Goal: Understand process/instructions: Learn how to perform a task or action

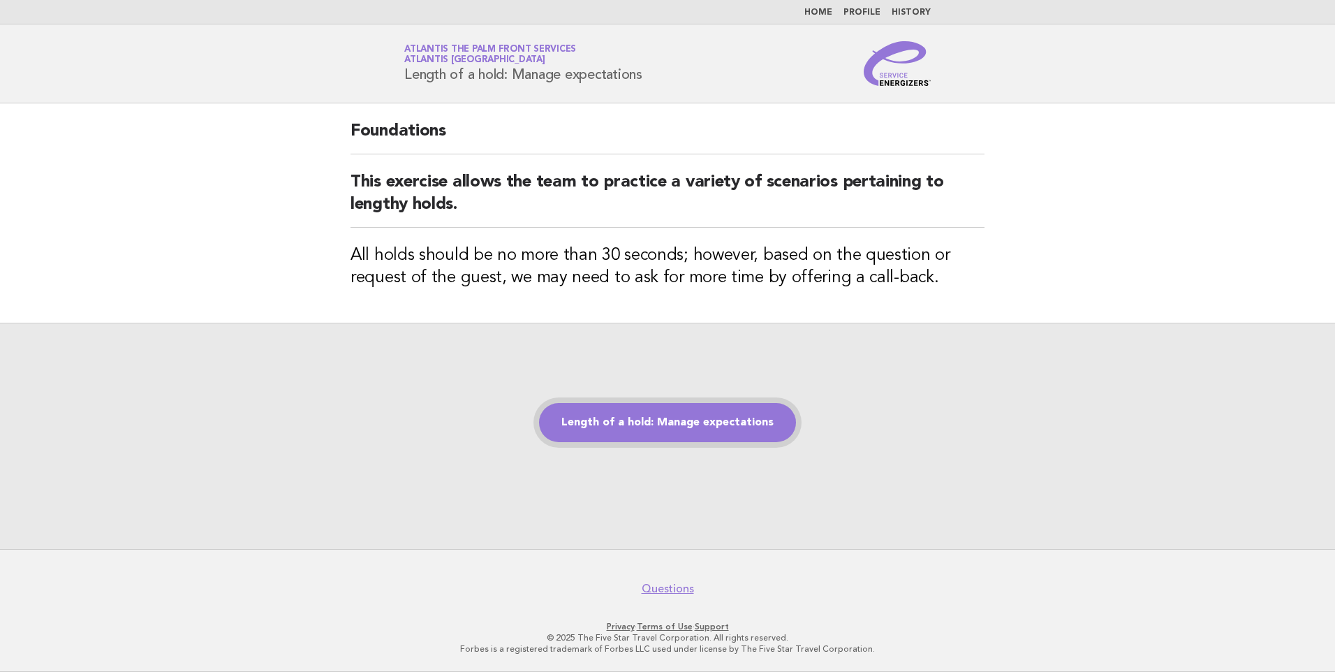
click at [607, 427] on link "Length of a hold: Manage expectations" at bounding box center [667, 422] width 257 height 39
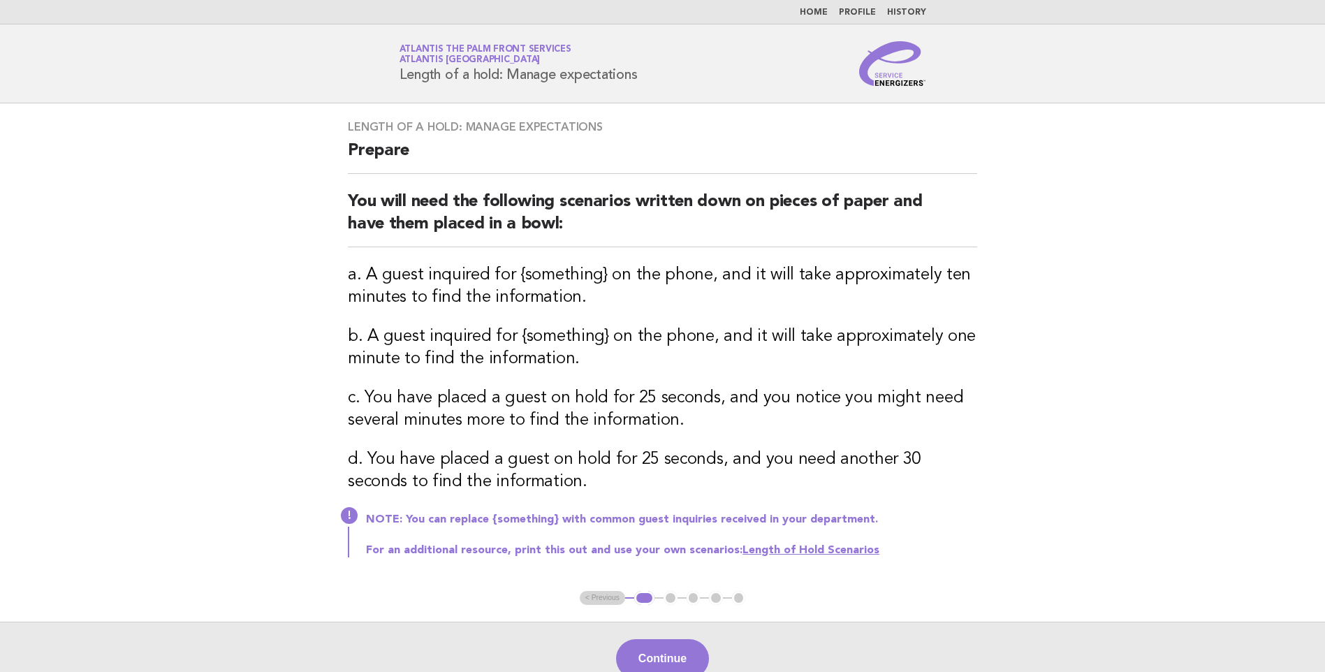
scroll to position [145, 0]
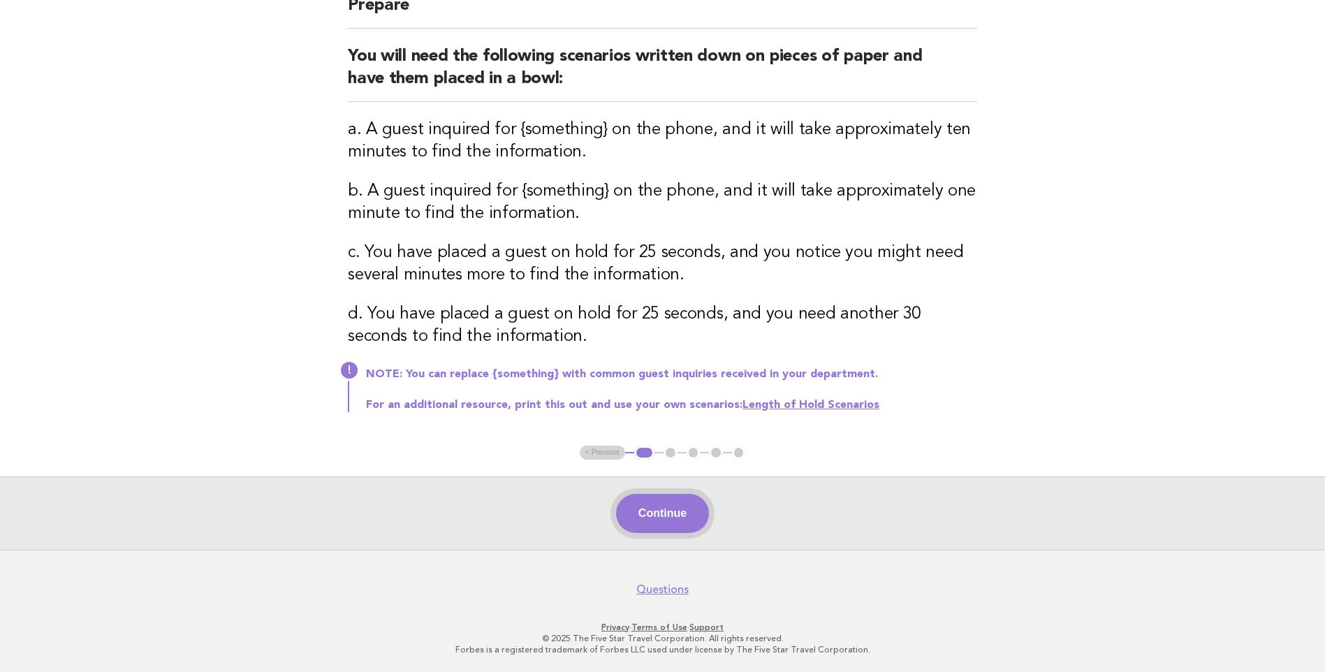
click at [654, 510] on button "Continue" at bounding box center [662, 513] width 93 height 39
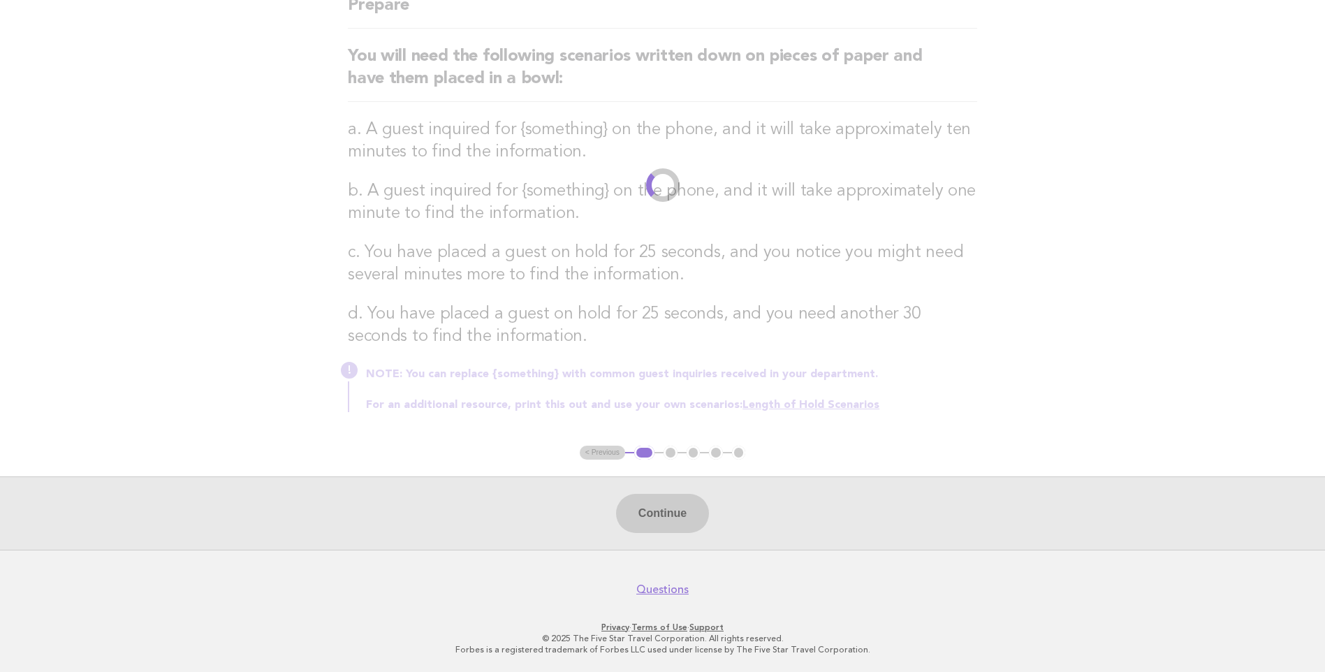
scroll to position [0, 0]
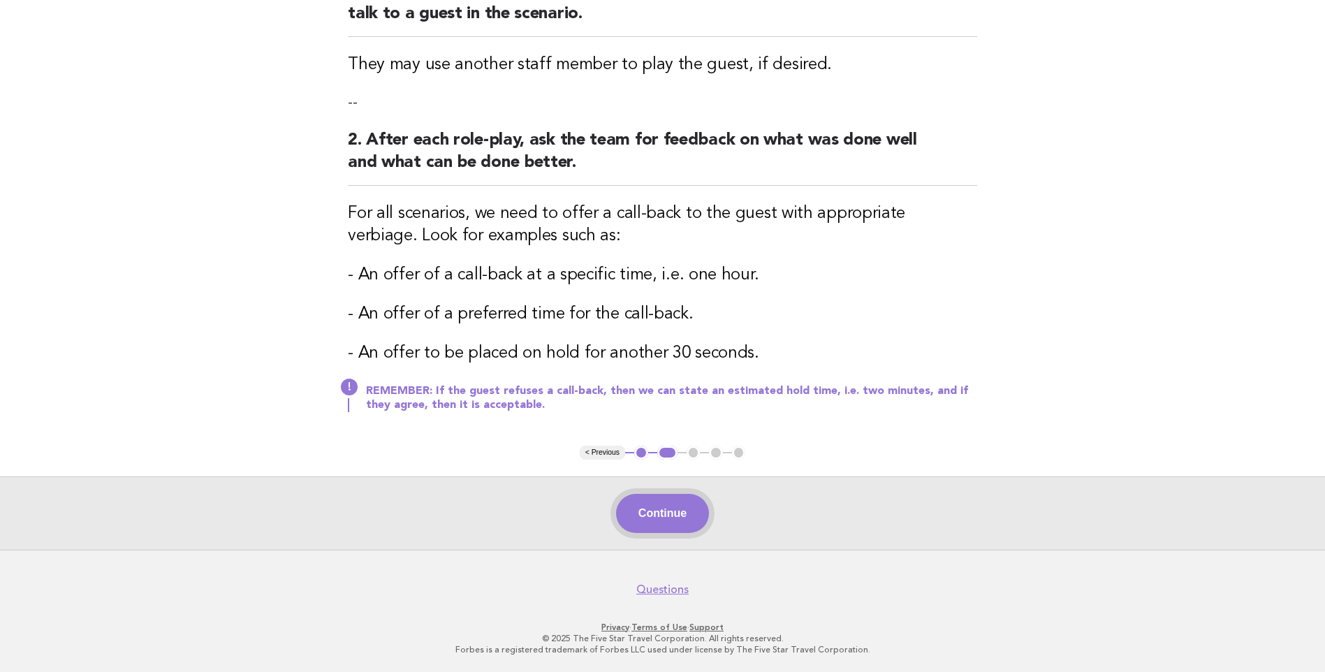
click at [666, 522] on button "Continue" at bounding box center [662, 513] width 93 height 39
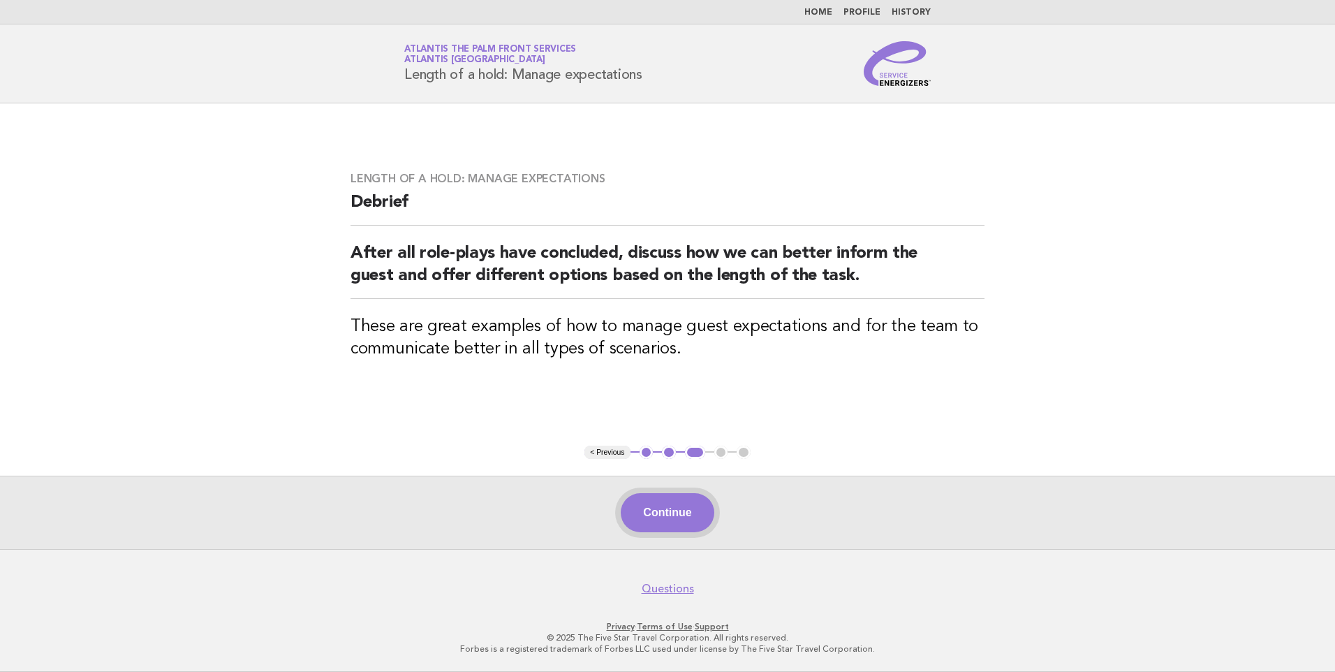
click at [683, 512] on button "Continue" at bounding box center [667, 512] width 93 height 39
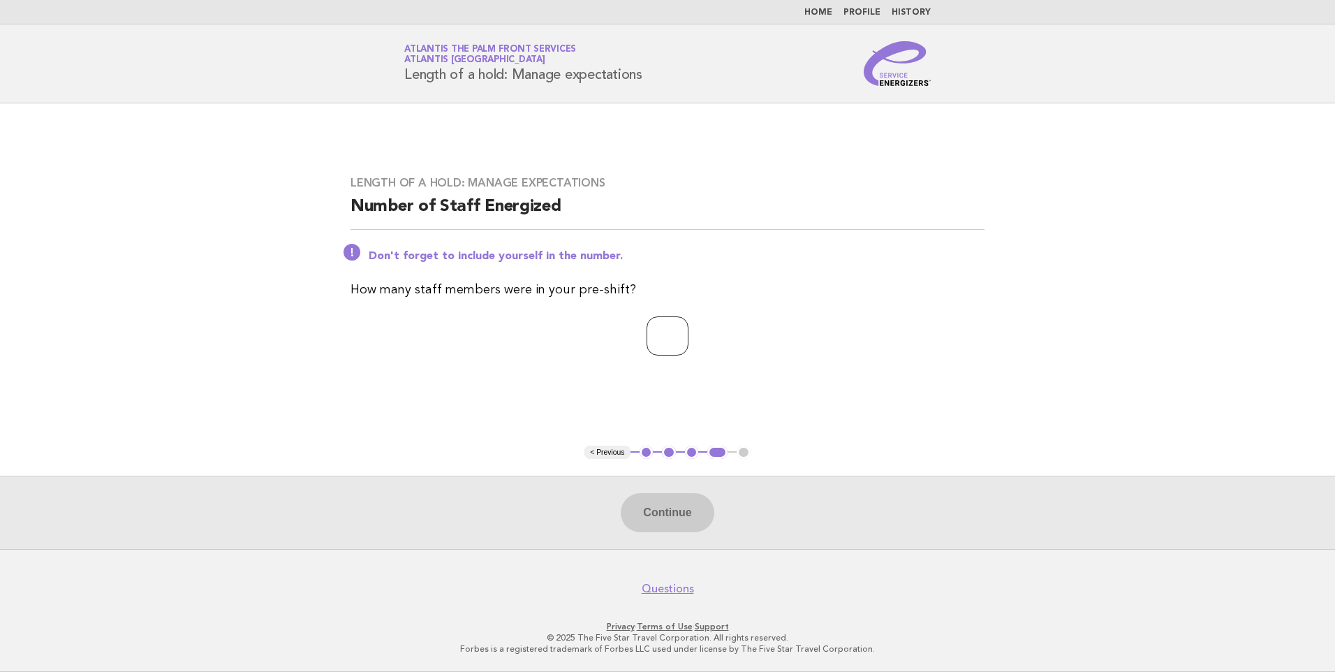
click at [647, 337] on input "number" at bounding box center [668, 335] width 42 height 39
type input "*"
click at [640, 520] on button "Continue" at bounding box center [667, 512] width 93 height 39
